Goal: Transaction & Acquisition: Purchase product/service

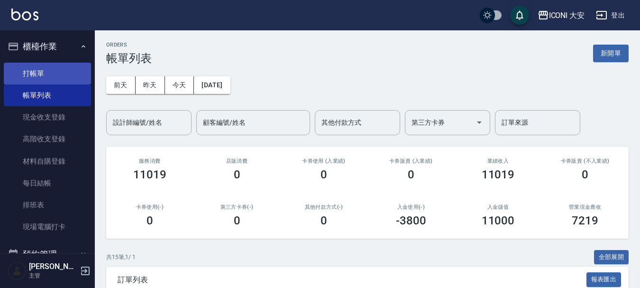
click at [33, 75] on link "打帳單" at bounding box center [47, 74] width 87 height 22
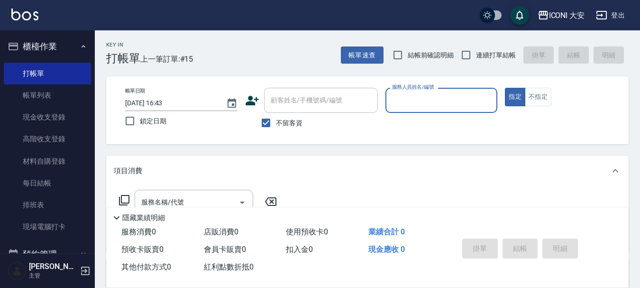
click at [423, 102] on input "服務人員姓名/編號" at bounding box center [442, 100] width 104 height 17
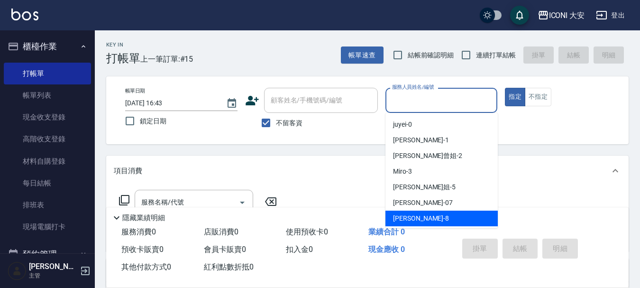
drag, startPoint x: 409, startPoint y: 214, endPoint x: 303, endPoint y: 203, distance: 106.7
click at [409, 214] on span "Yulisa -8" at bounding box center [421, 218] width 56 height 10
type input "Yulisa-8"
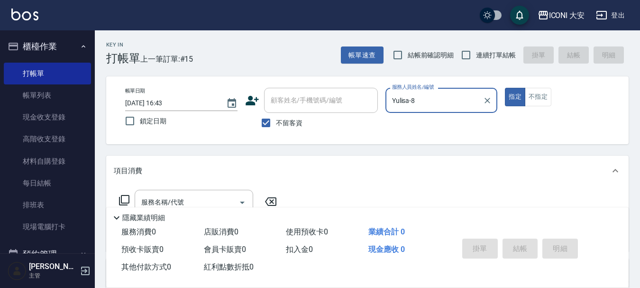
scroll to position [47, 0]
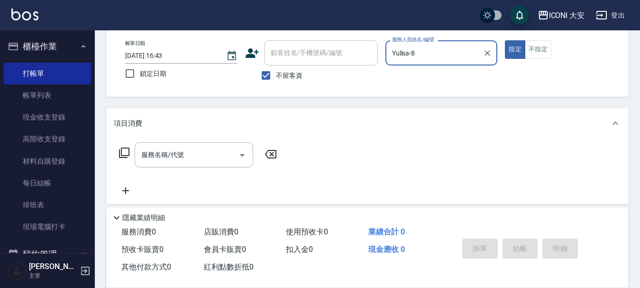
click at [124, 152] on icon at bounding box center [123, 152] width 11 height 11
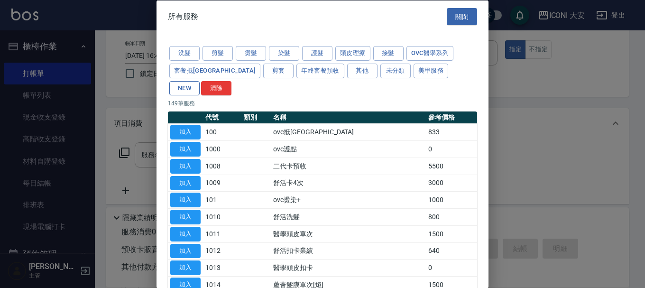
click at [200, 81] on button "NEW" at bounding box center [184, 88] width 30 height 15
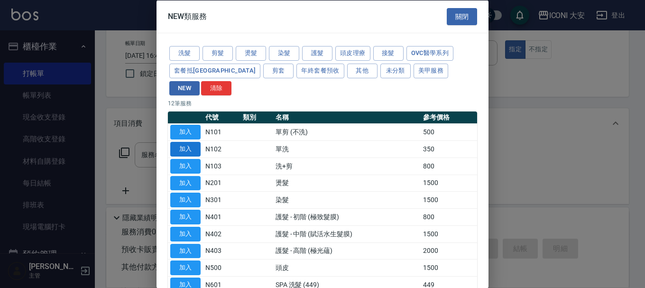
click at [188, 142] on button "加入" at bounding box center [185, 149] width 30 height 15
type input "單洗(N102)"
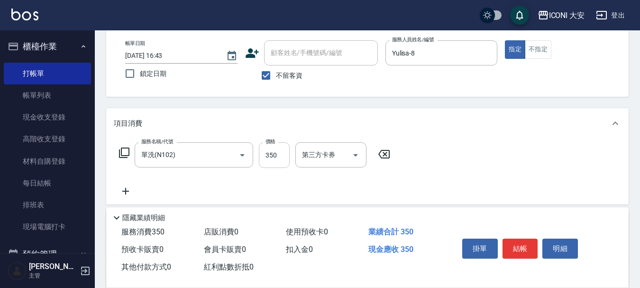
click at [282, 157] on input "350" at bounding box center [274, 155] width 31 height 26
type input "370"
click at [513, 247] on button "結帳" at bounding box center [520, 248] width 36 height 20
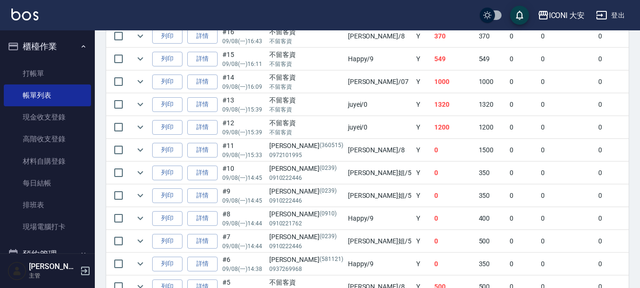
scroll to position [237, 0]
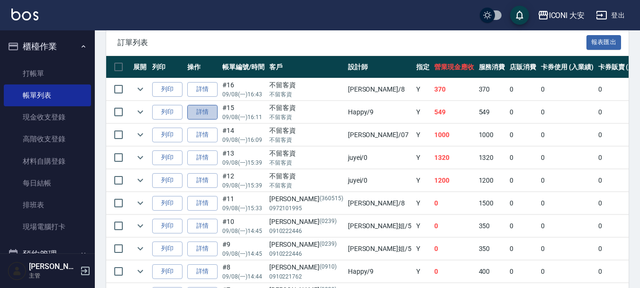
click at [201, 110] on link "詳情" at bounding box center [202, 112] width 30 height 15
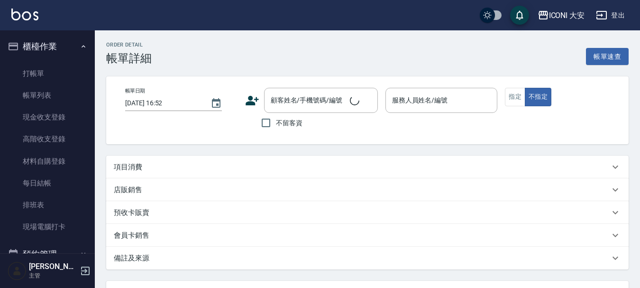
type input "[DATE] 16:11"
checkbox input "true"
type input "Happy-9"
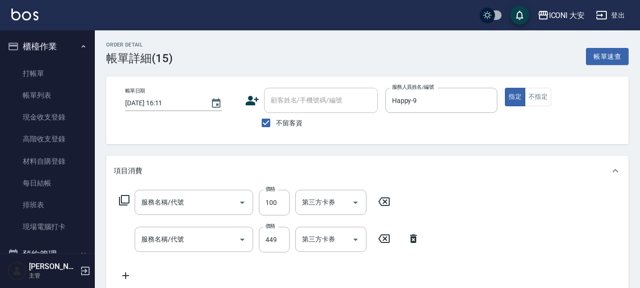
type input "瞬間護髮(707)"
type input "洗髮(206)"
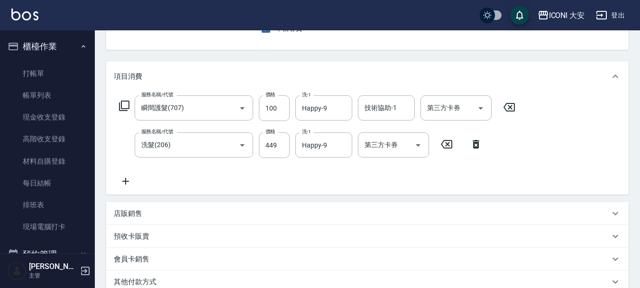
scroll to position [95, 0]
click at [128, 182] on icon at bounding box center [126, 180] width 24 height 11
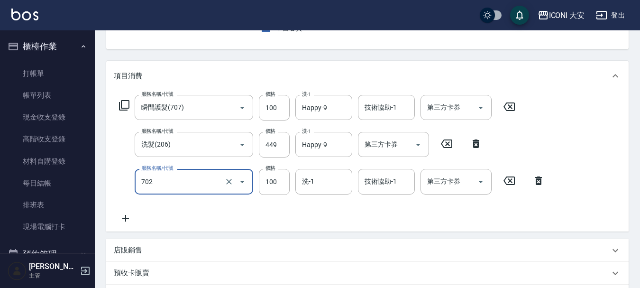
type input "勞水.精油(702)"
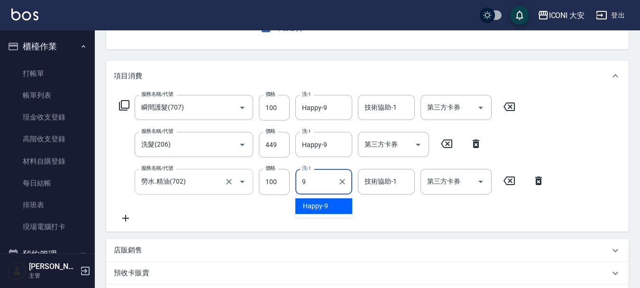
type input "Happy-9"
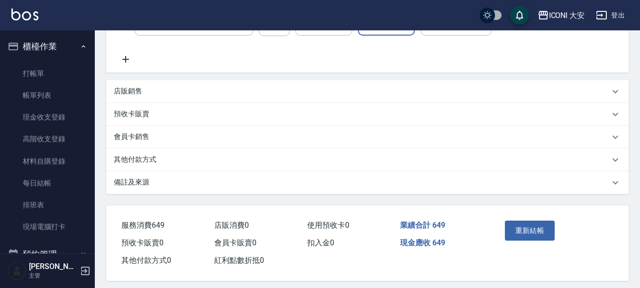
scroll to position [262, 0]
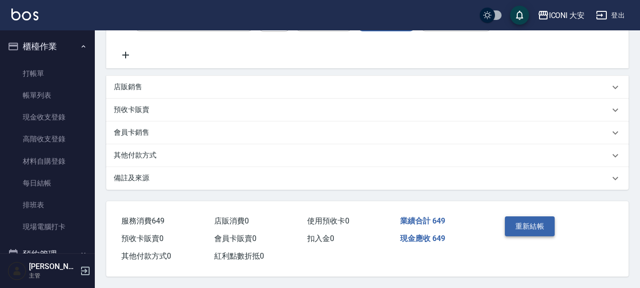
click at [523, 224] on button "重新結帳" at bounding box center [530, 226] width 50 height 20
